Goal: Check status: Check status

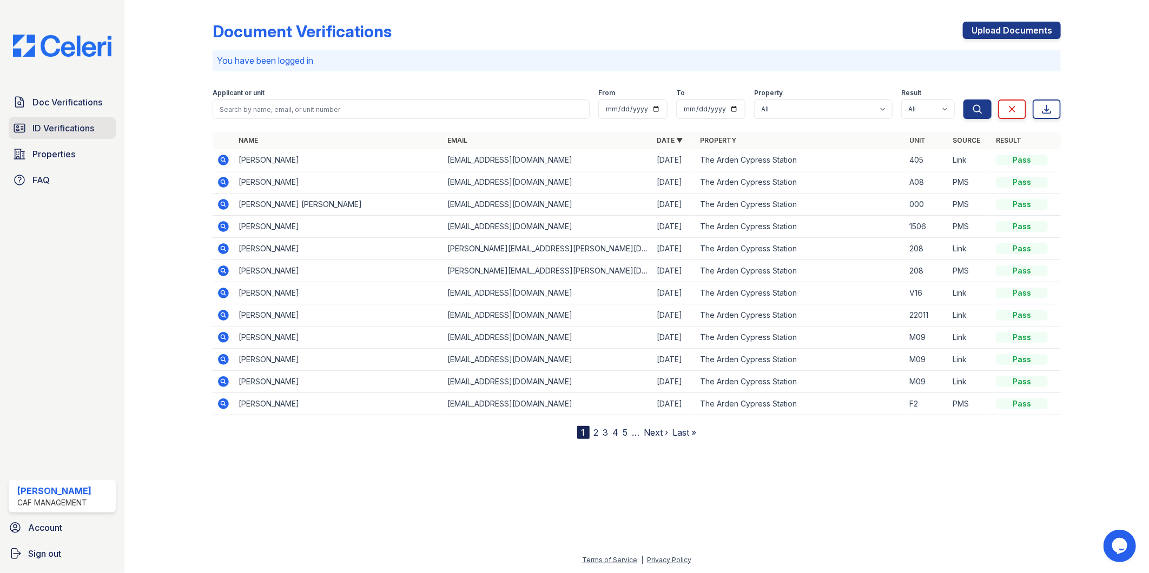
drag, startPoint x: 52, startPoint y: 123, endPoint x: 89, endPoint y: 125, distance: 37.4
click at [52, 123] on span "ID Verifications" at bounding box center [63, 128] width 62 height 13
click at [60, 128] on span "ID Verifications" at bounding box center [63, 128] width 62 height 13
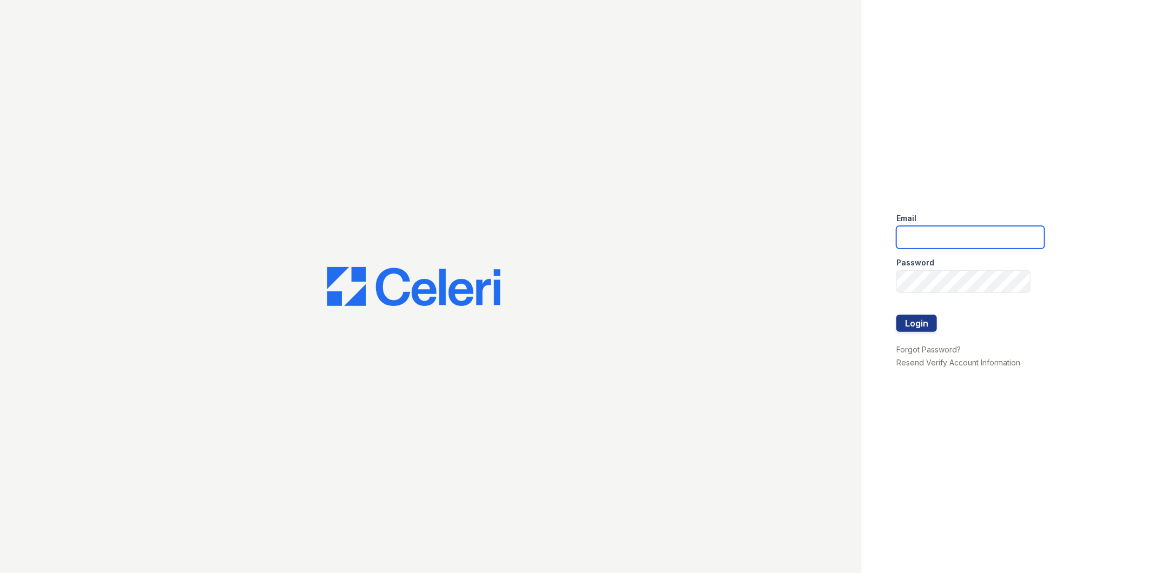
type input "Arden1@cafmanagement.com"
click at [931, 325] on button "Login" at bounding box center [916, 323] width 41 height 17
click at [922, 329] on button "Login" at bounding box center [916, 323] width 41 height 17
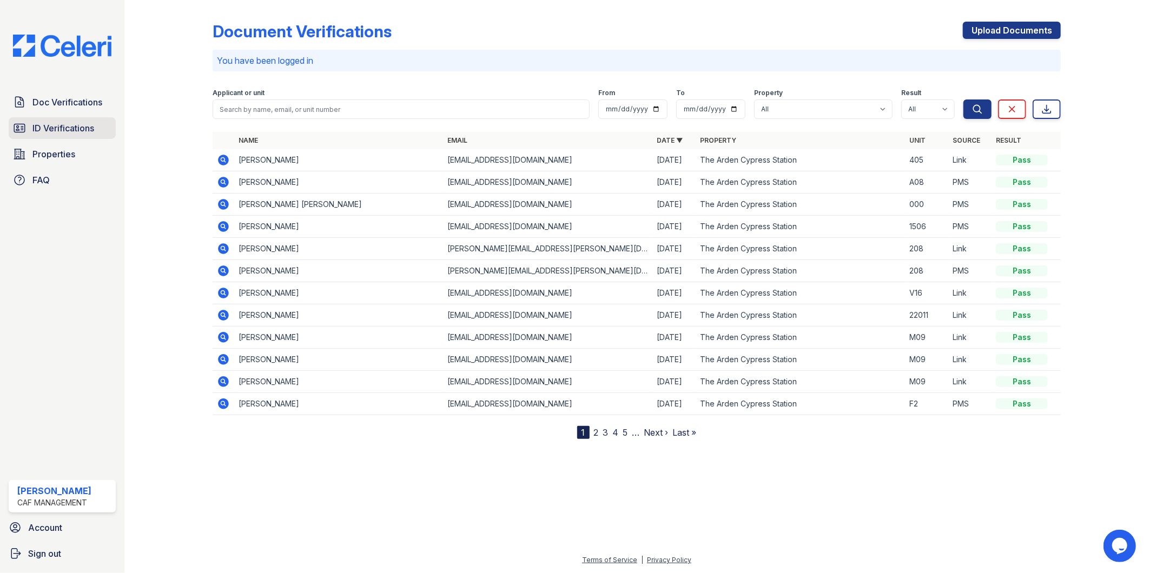
click at [65, 134] on span "ID Verifications" at bounding box center [63, 128] width 62 height 13
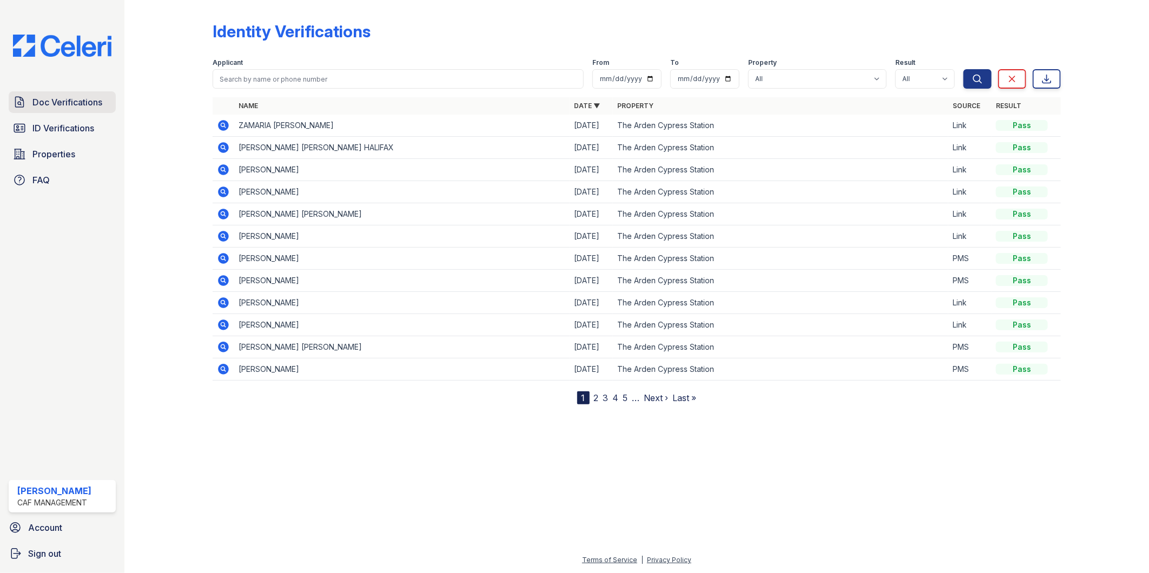
click at [32, 103] on span "Doc Verifications" at bounding box center [67, 102] width 70 height 13
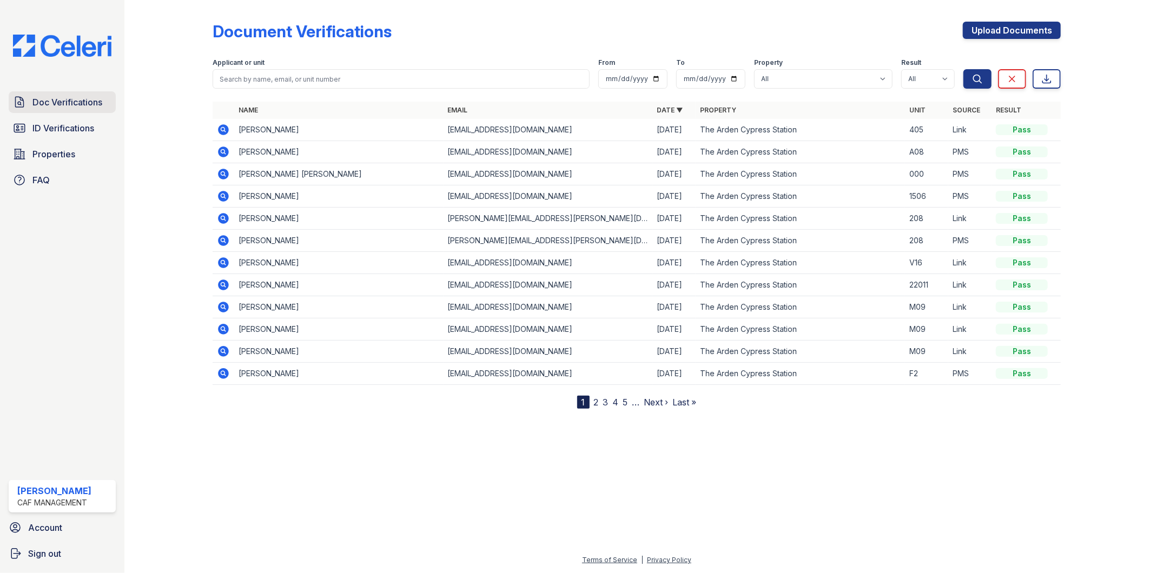
click at [55, 100] on span "Doc Verifications" at bounding box center [67, 102] width 70 height 13
click at [78, 94] on link "Doc Verifications" at bounding box center [62, 102] width 107 height 22
click at [1124, 563] on div "Terms of Service | Privacy Policy" at bounding box center [637, 563] width 990 height 19
click at [327, 513] on div at bounding box center [637, 490] width 990 height 128
click at [222, 127] on icon at bounding box center [223, 129] width 13 height 13
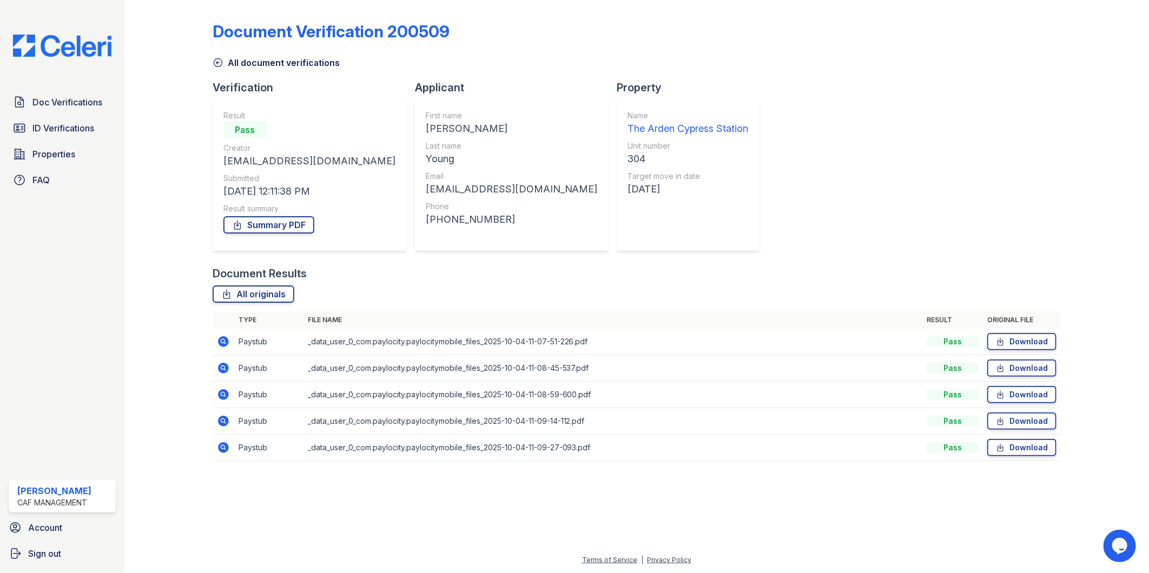
click at [471, 272] on div "Document Results" at bounding box center [637, 273] width 849 height 15
click at [282, 225] on link "Summary PDF" at bounding box center [268, 224] width 91 height 17
click at [56, 133] on span "ID Verifications" at bounding box center [63, 128] width 62 height 13
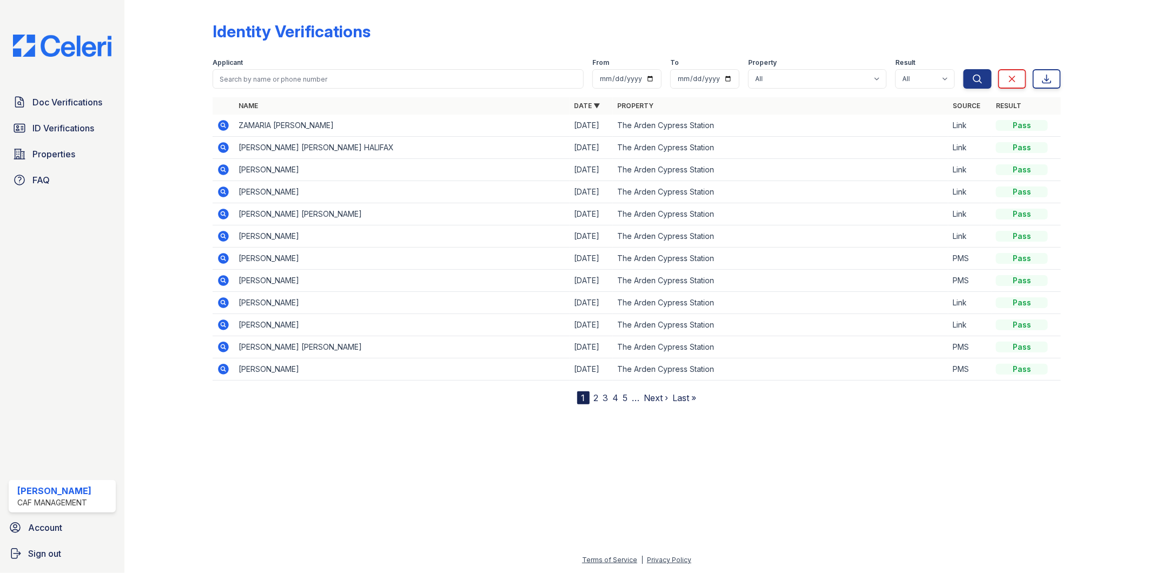
click at [226, 146] on icon at bounding box center [223, 147] width 11 height 11
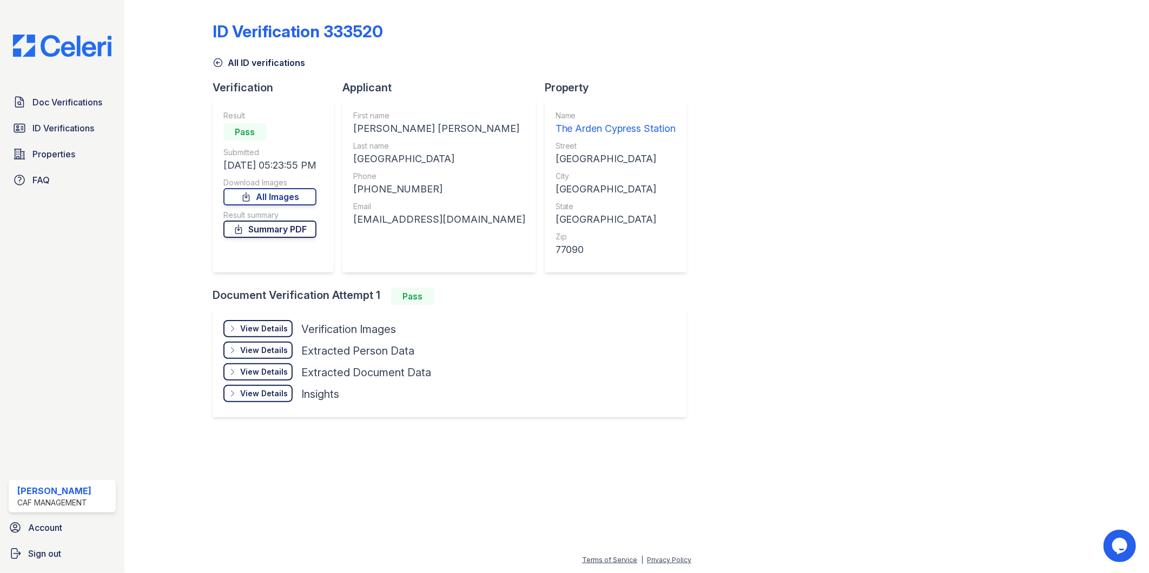
click at [267, 233] on link "Summary PDF" at bounding box center [269, 229] width 93 height 17
click at [50, 108] on span "Doc Verifications" at bounding box center [67, 102] width 70 height 13
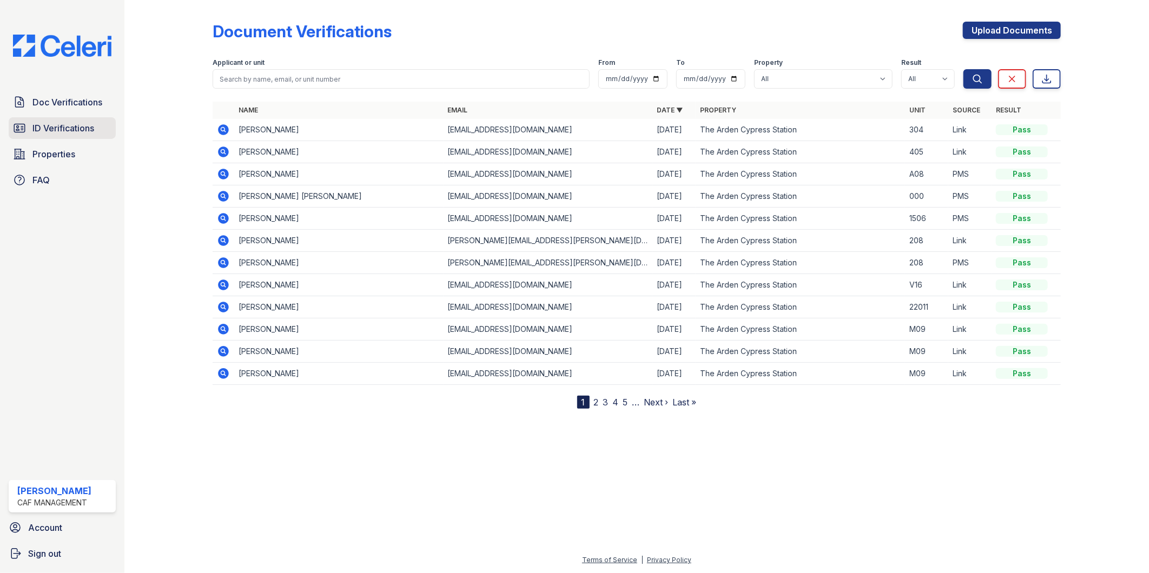
click at [74, 126] on span "ID Verifications" at bounding box center [63, 128] width 62 height 13
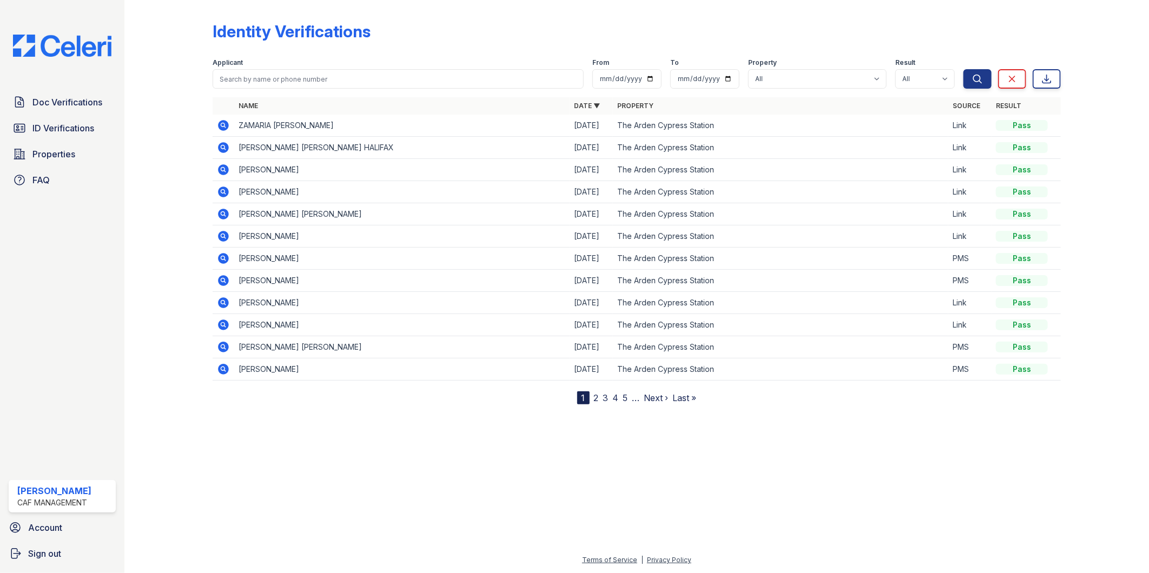
click at [221, 126] on icon at bounding box center [223, 125] width 13 height 13
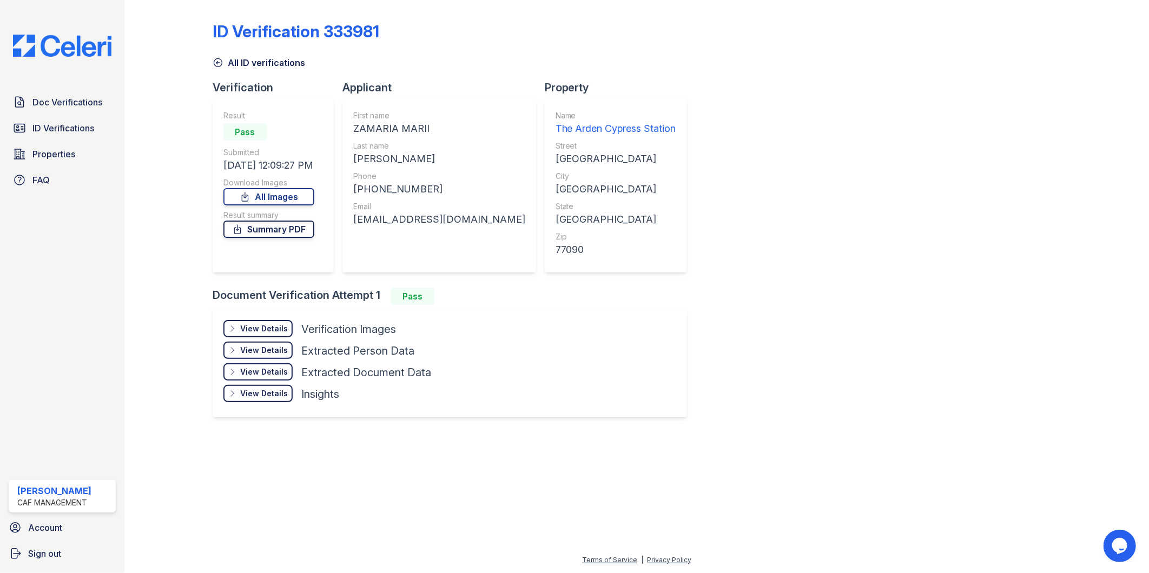
click at [274, 226] on link "Summary PDF" at bounding box center [268, 229] width 91 height 17
click at [72, 130] on span "ID Verifications" at bounding box center [63, 128] width 62 height 13
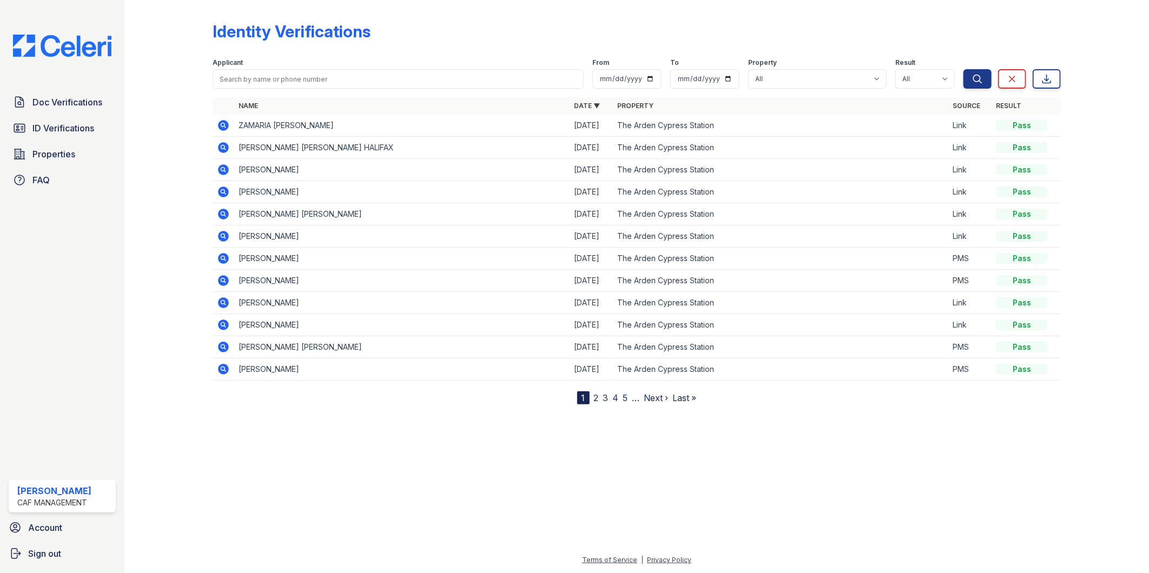
click at [158, 129] on div at bounding box center [177, 204] width 71 height 400
click at [50, 132] on span "ID Verifications" at bounding box center [63, 128] width 62 height 13
click at [57, 107] on span "Doc Verifications" at bounding box center [67, 102] width 70 height 13
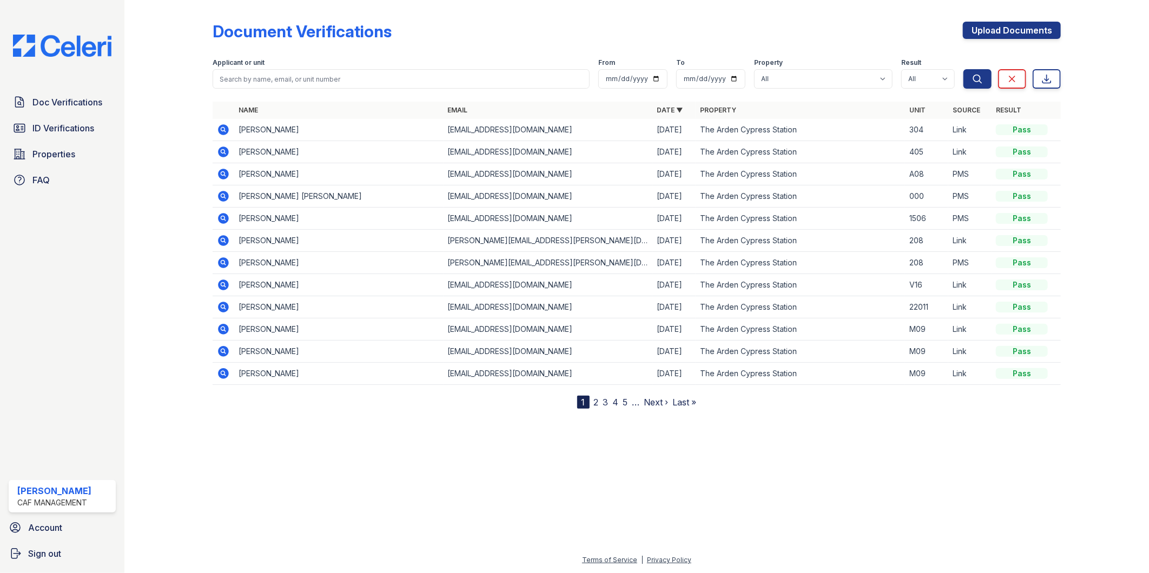
click at [225, 129] on icon at bounding box center [223, 129] width 11 height 11
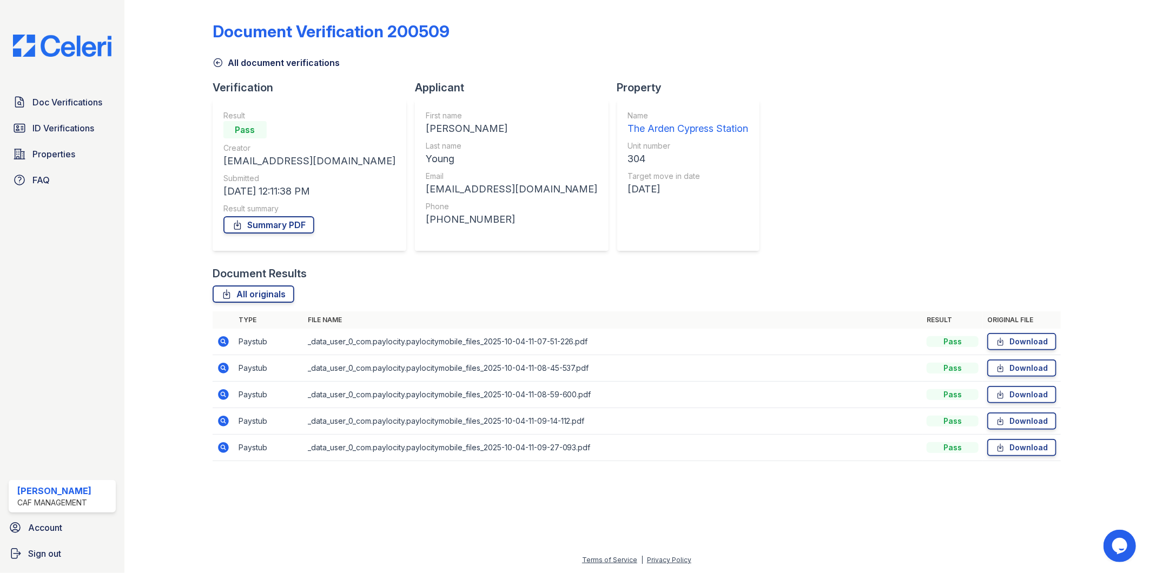
click at [488, 290] on div "All originals" at bounding box center [637, 294] width 849 height 17
click at [1043, 123] on div "Document Verification 200509 All document verifications Verification Result Pas…" at bounding box center [637, 238] width 849 height 468
click at [39, 127] on span "ID Verifications" at bounding box center [63, 128] width 62 height 13
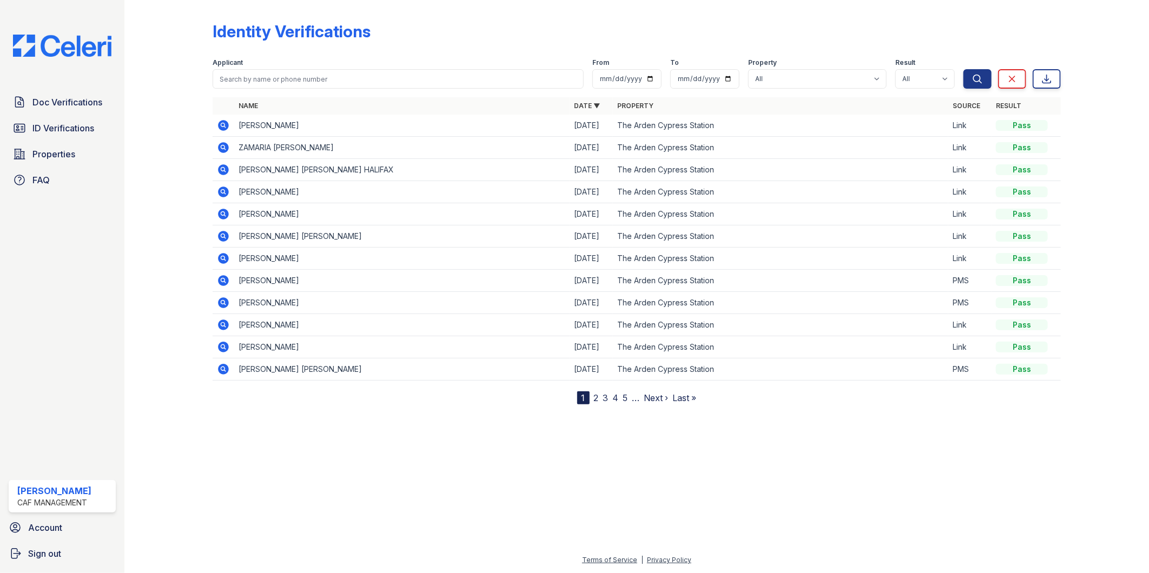
click at [219, 121] on icon at bounding box center [223, 125] width 13 height 13
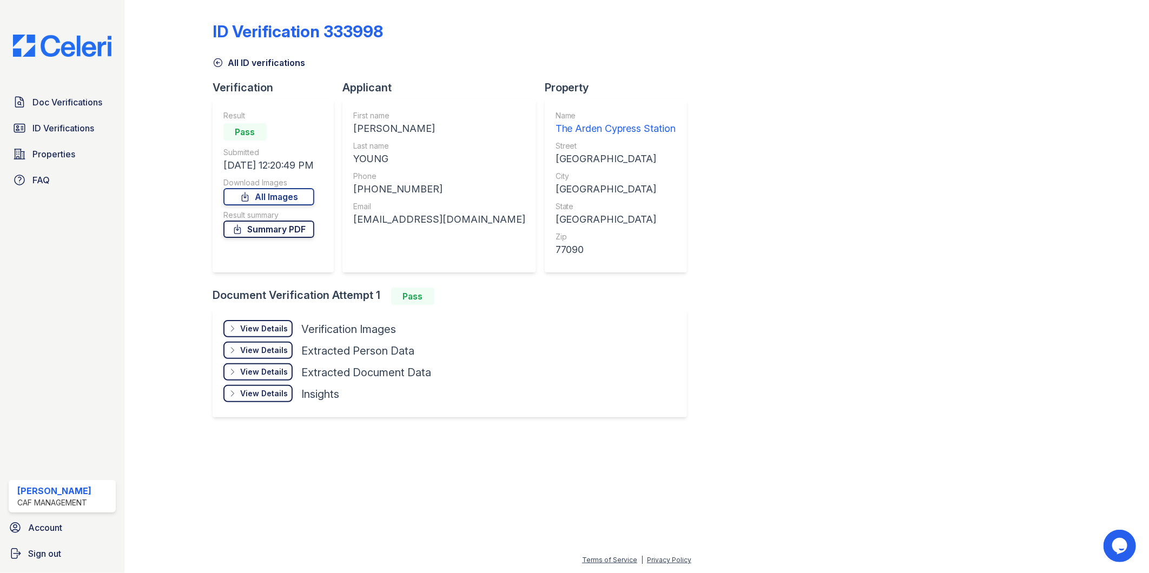
click at [280, 226] on link "Summary PDF" at bounding box center [268, 229] width 91 height 17
